Goal: Transaction & Acquisition: Purchase product/service

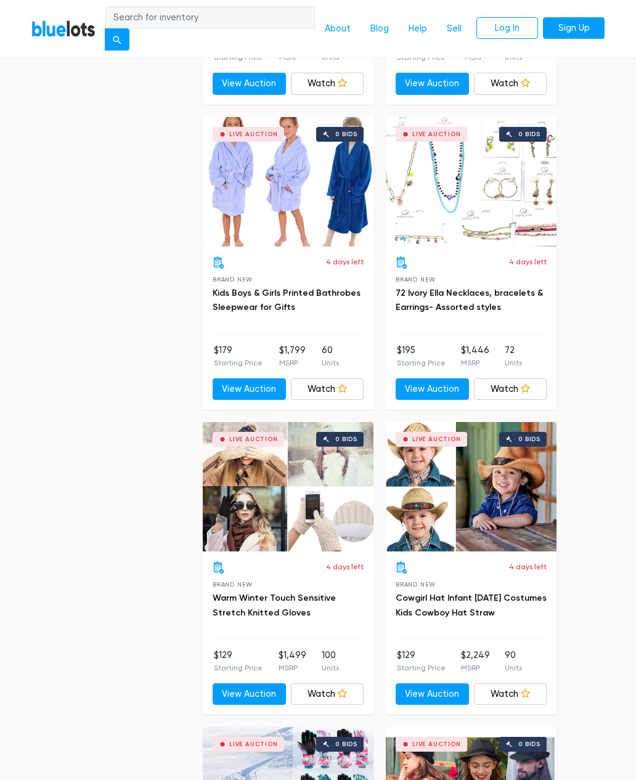
scroll to position [2739, 0]
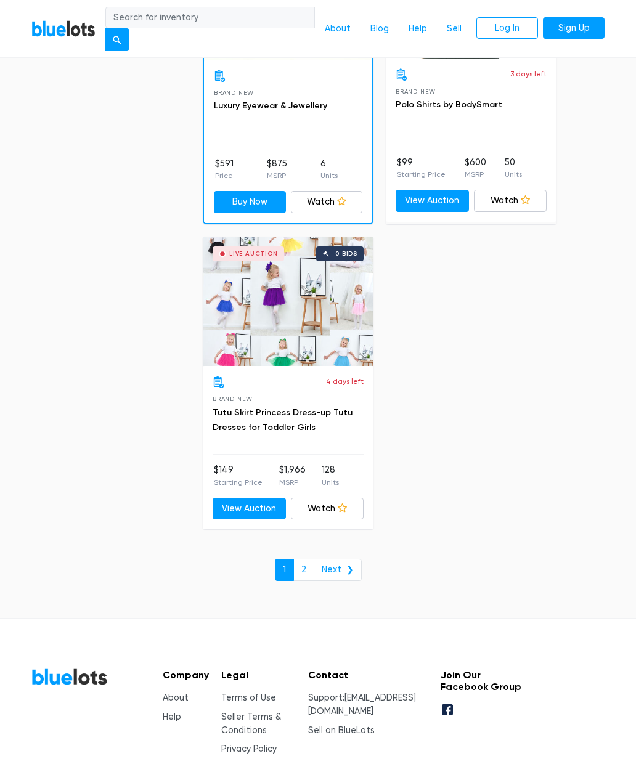
scroll to position [7803, 0]
click at [312, 559] on link "2" at bounding box center [303, 570] width 21 height 22
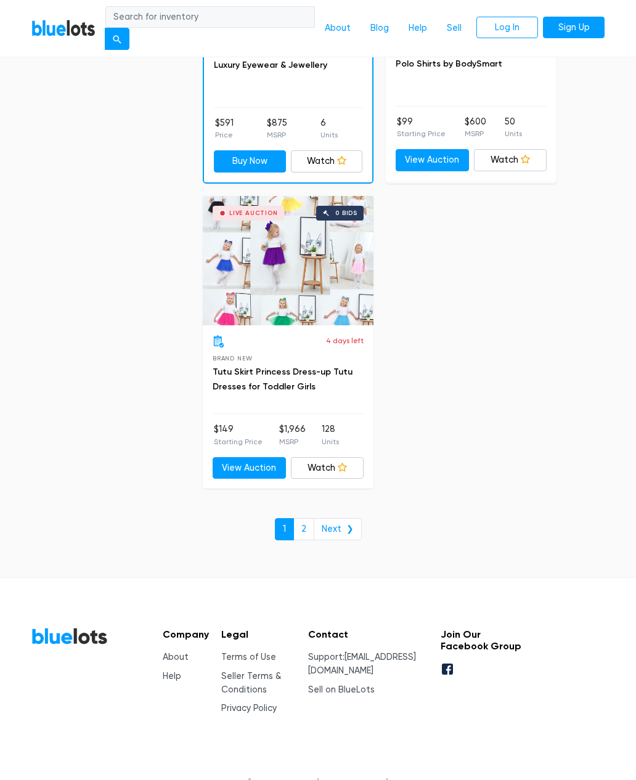
click at [315, 519] on link "Next ❯" at bounding box center [338, 530] width 48 height 22
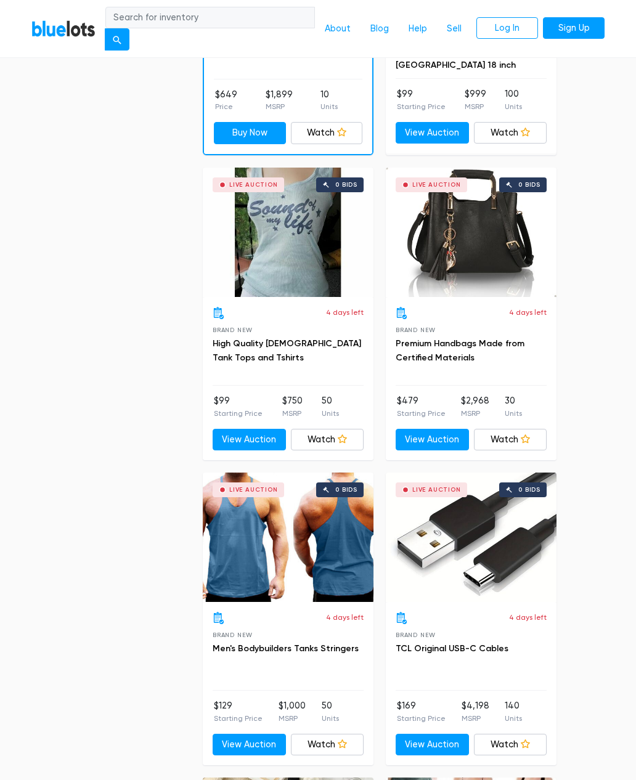
scroll to position [2428, 0]
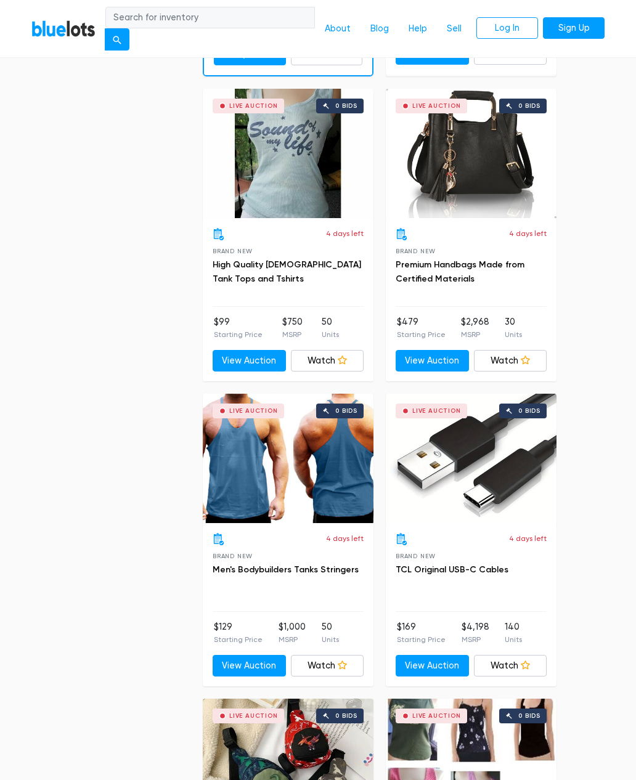
scroll to position [2506, 0]
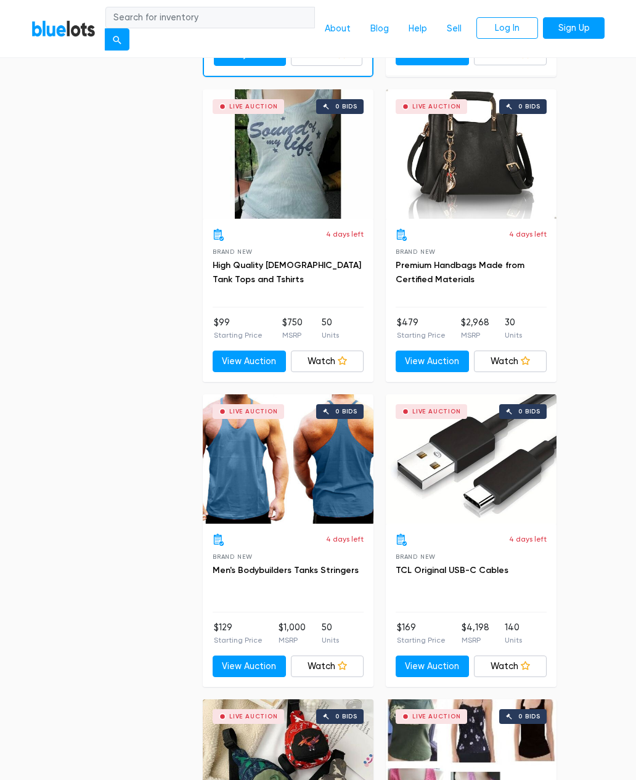
click at [422, 635] on p "Starting Price" at bounding box center [421, 640] width 49 height 11
click at [400, 635] on p "Starting Price" at bounding box center [421, 640] width 49 height 11
click at [429, 660] on link "View Auction" at bounding box center [431, 666] width 73 height 22
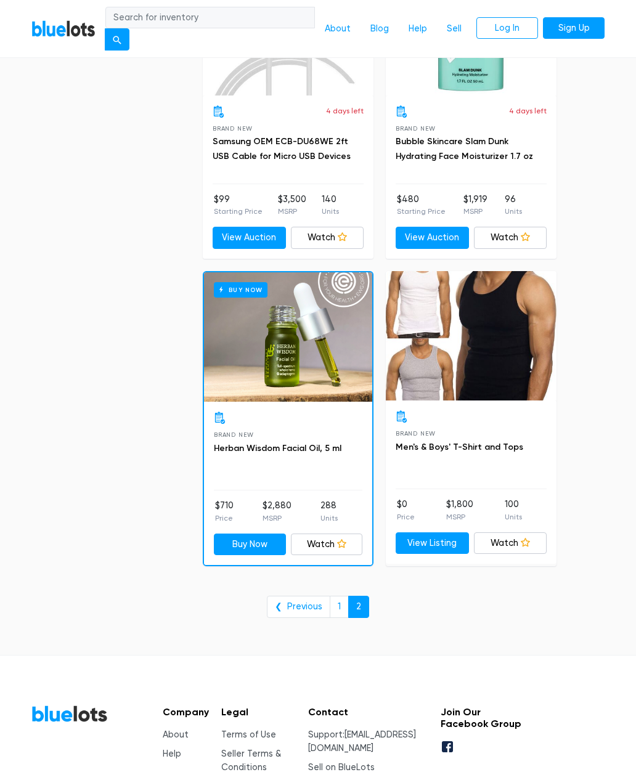
scroll to position [6941, 0]
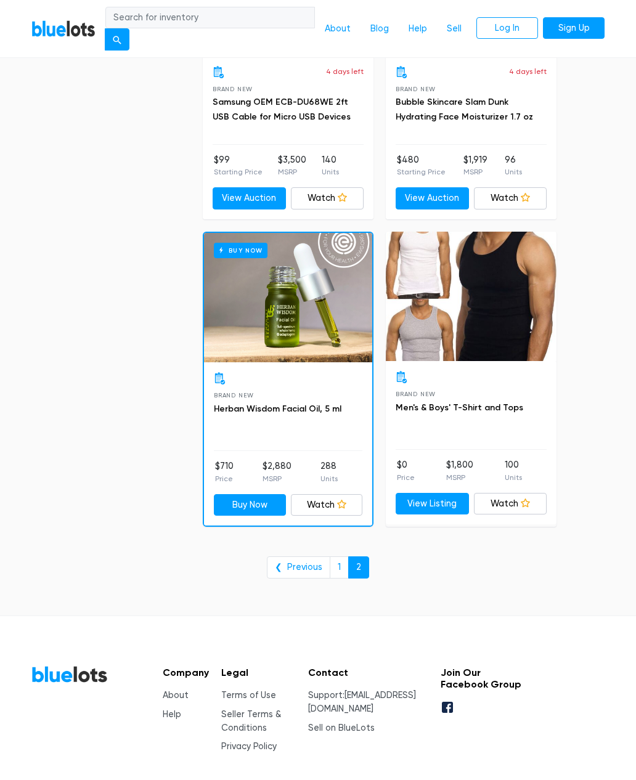
click at [418, 434] on div "Brand New Men's & Boys' T-Shirt and Tops $0 Price $1,800 MSRP 100 Units View Li…" at bounding box center [471, 443] width 171 height 163
click at [426, 493] on link "View Listing" at bounding box center [431, 504] width 73 height 22
click at [477, 338] on div at bounding box center [471, 296] width 171 height 129
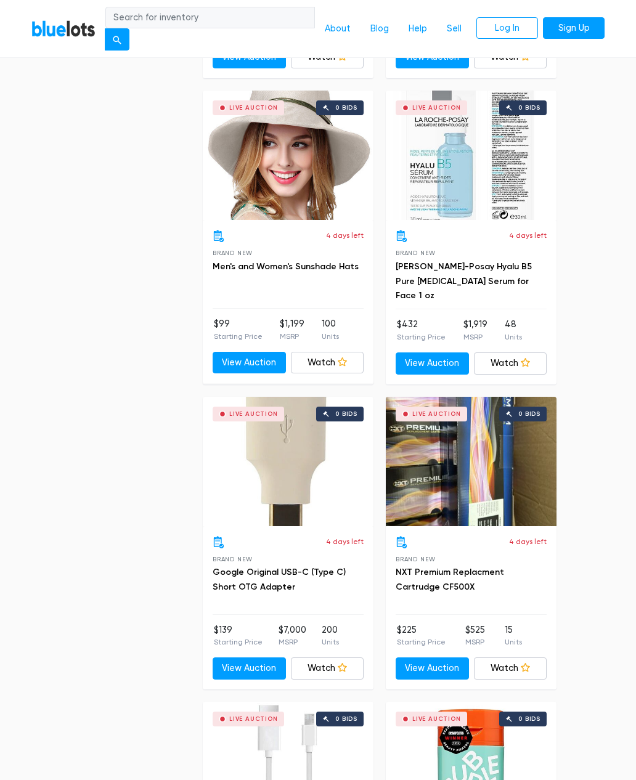
scroll to position [6165, 0]
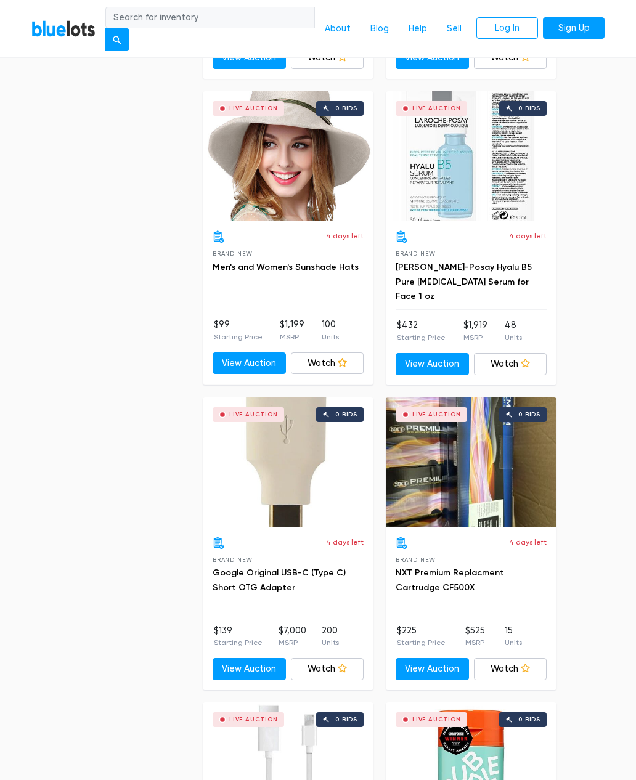
click at [322, 543] on div "4 days left Brand New Google Original USB-C (Type C) Short OTG Adapter" at bounding box center [288, 576] width 151 height 79
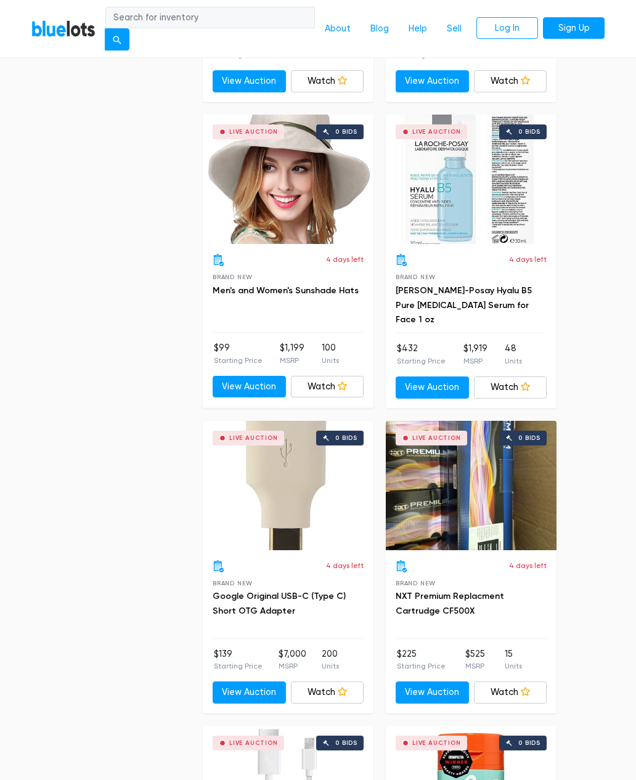
scroll to position [6149, 0]
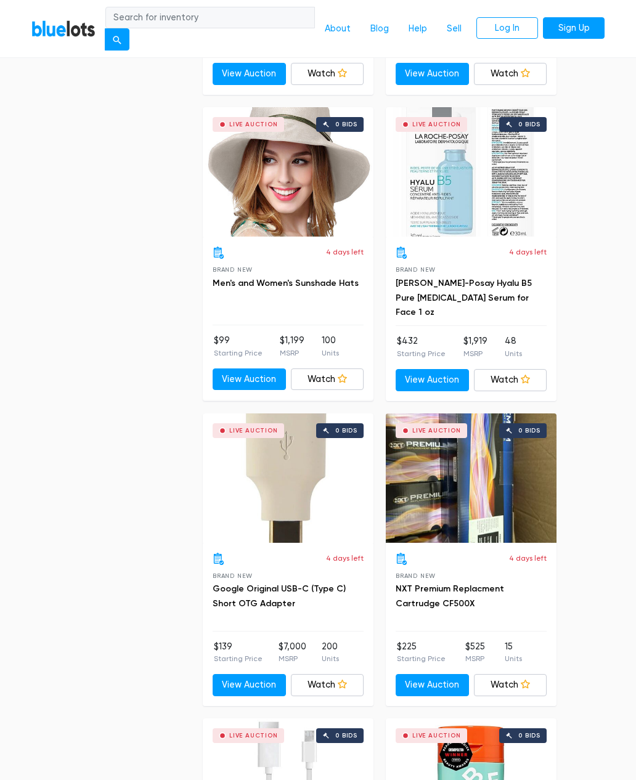
click at [276, 603] on div "4 days left Brand New Google Original USB-C (Type C) Short OTG Adapter" at bounding box center [288, 592] width 151 height 79
click at [283, 613] on div "4 days left Brand New Google Original USB-C (Type C) Short OTG Adapter $139 Sta…" at bounding box center [288, 624] width 171 height 163
click at [306, 584] on link "Google Original USB-C (Type C) Short OTG Adapter" at bounding box center [279, 596] width 133 height 25
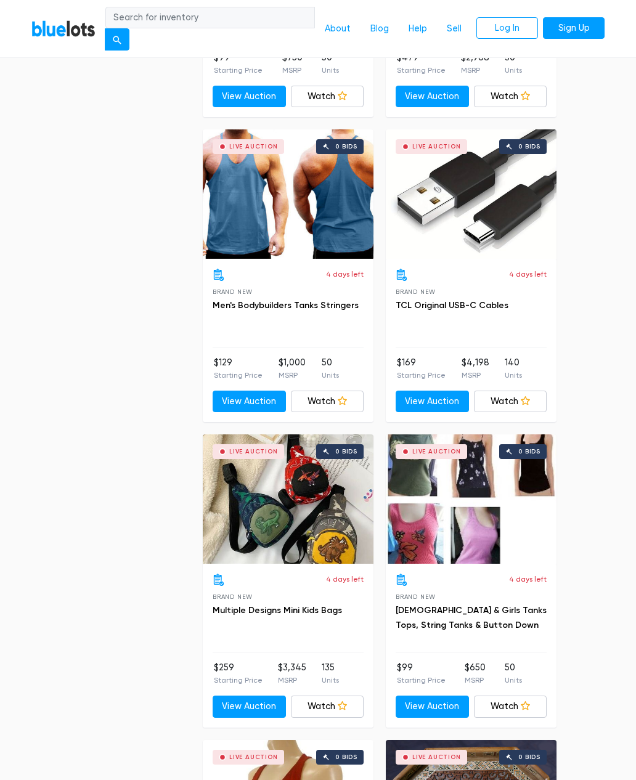
scroll to position [2770, 0]
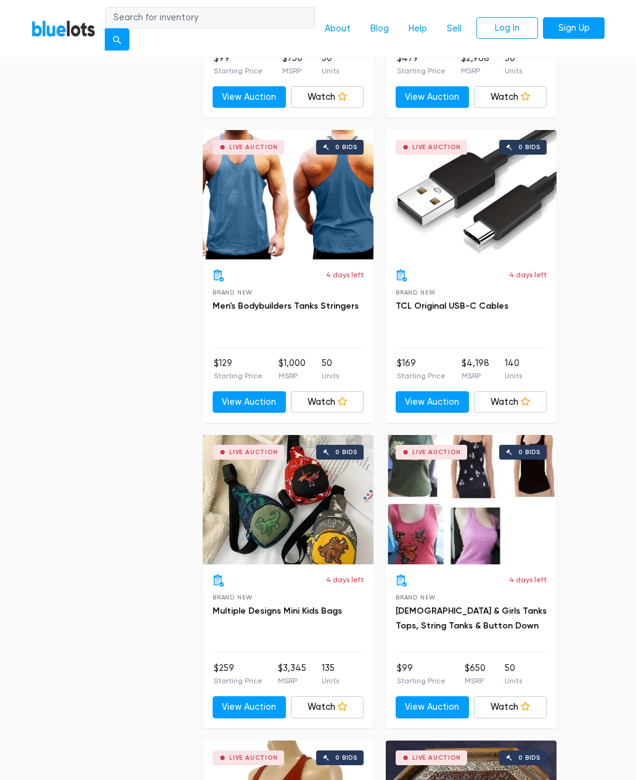
click at [464, 301] on link "TCL Original USB-C Cables" at bounding box center [451, 306] width 113 height 10
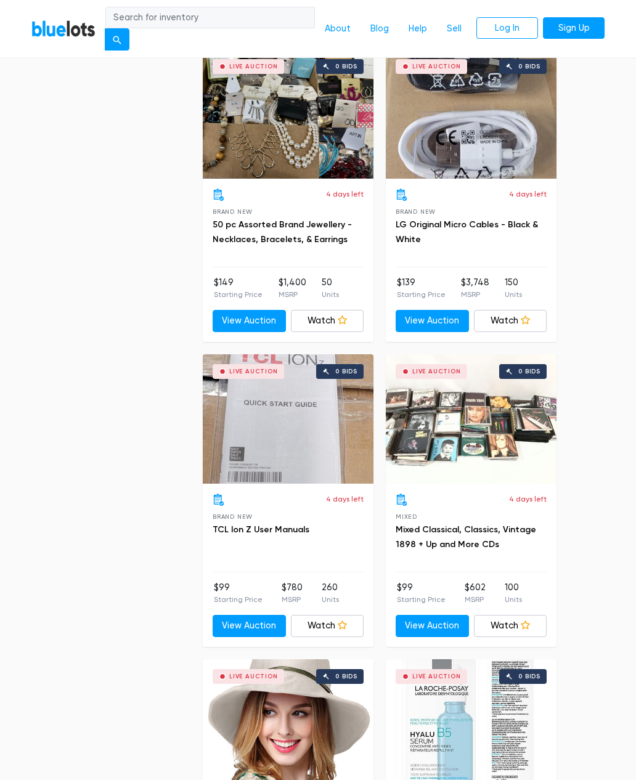
scroll to position [5597, 0]
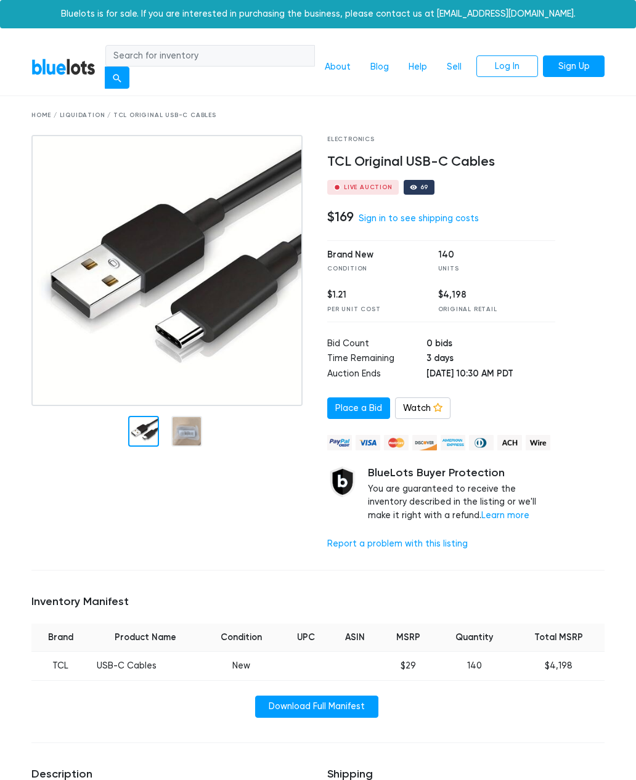
click at [180, 432] on div at bounding box center [170, 347] width 296 height 425
click at [147, 422] on div at bounding box center [143, 431] width 31 height 31
click at [54, 120] on div "Home / Liquidation / TCL Original USB-C Cables" at bounding box center [317, 115] width 591 height 39
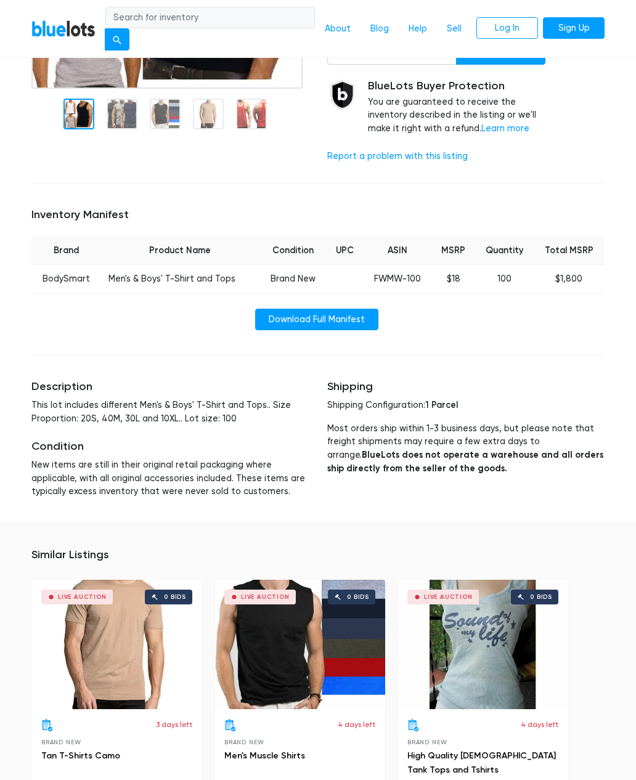
scroll to position [313, 0]
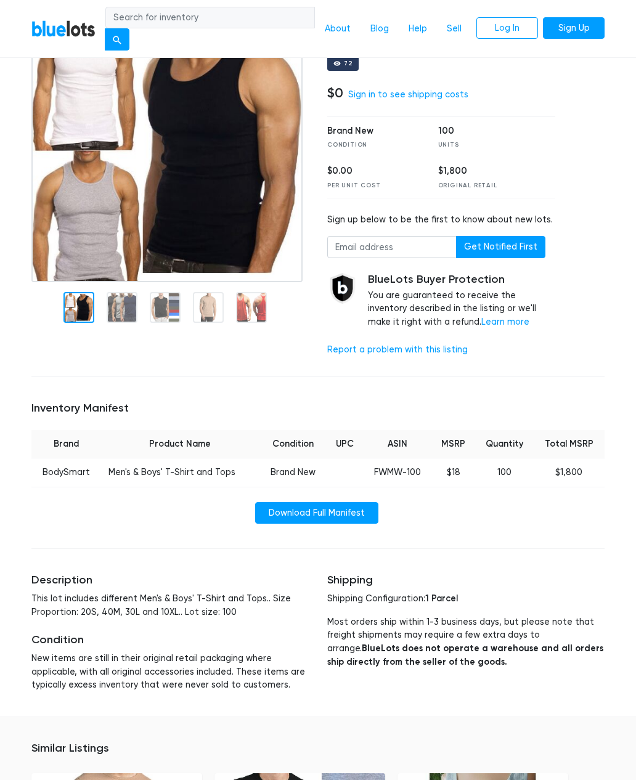
scroll to position [124, 0]
click at [161, 311] on div at bounding box center [165, 307] width 31 height 31
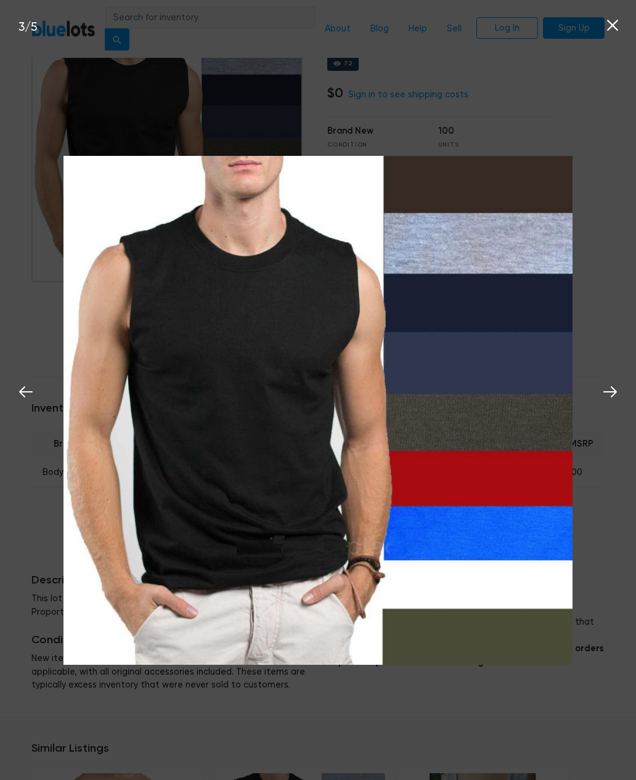
click at [120, 306] on img at bounding box center [317, 410] width 509 height 509
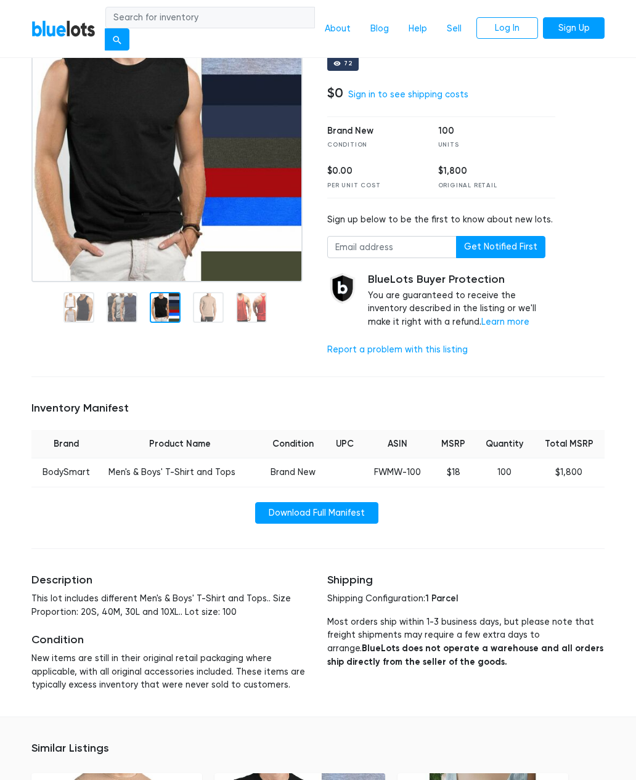
click at [610, 26] on div "BlueLots About Blog Help Sell Log In Sign Up" at bounding box center [317, 29] width 591 height 44
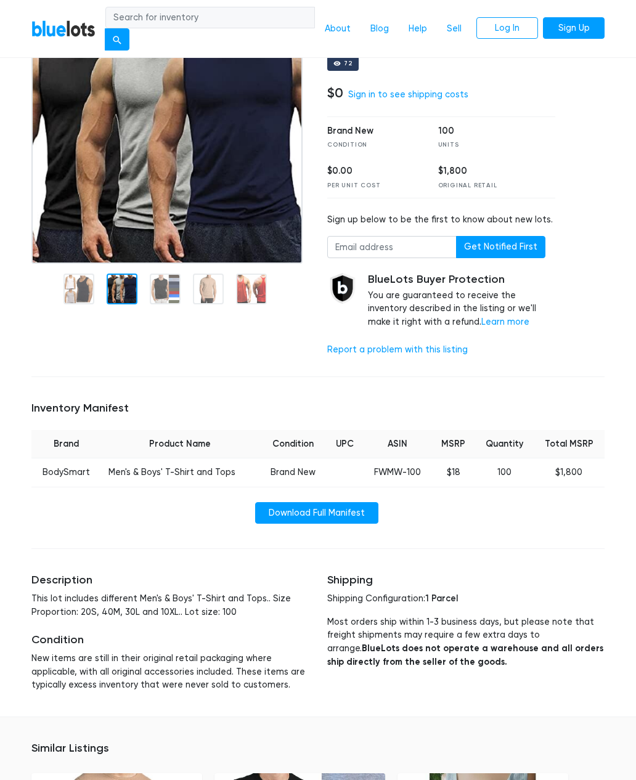
click at [132, 305] on div at bounding box center [169, 287] width 277 height 47
click at [83, 282] on div at bounding box center [169, 287] width 277 height 47
